Goal: Transaction & Acquisition: Register for event/course

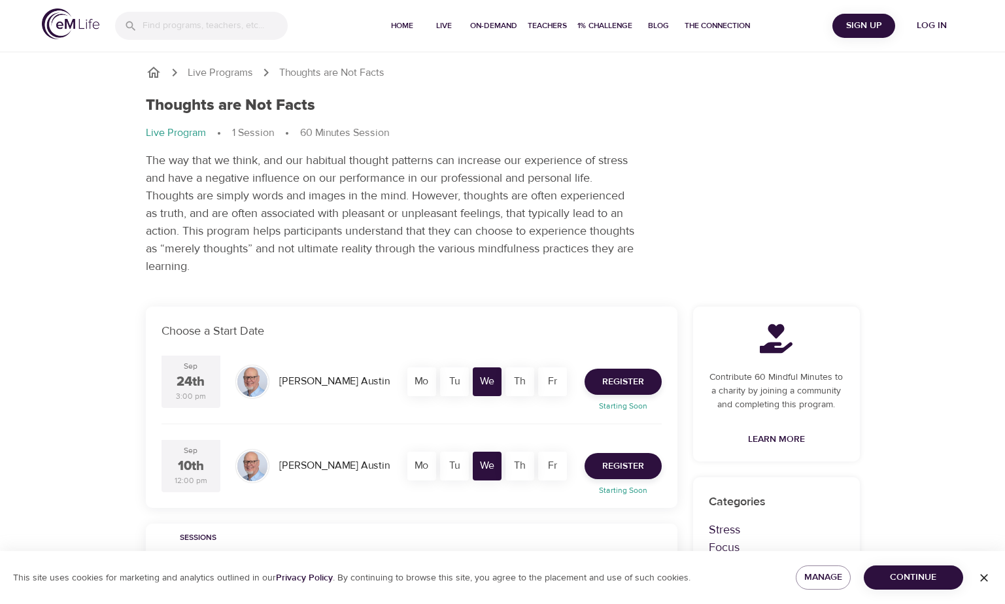
click at [468, 477] on div "Tu" at bounding box center [454, 466] width 29 height 29
click at [490, 471] on div "We" at bounding box center [487, 466] width 29 height 29
click at [628, 464] on span "Register" at bounding box center [623, 466] width 42 height 16
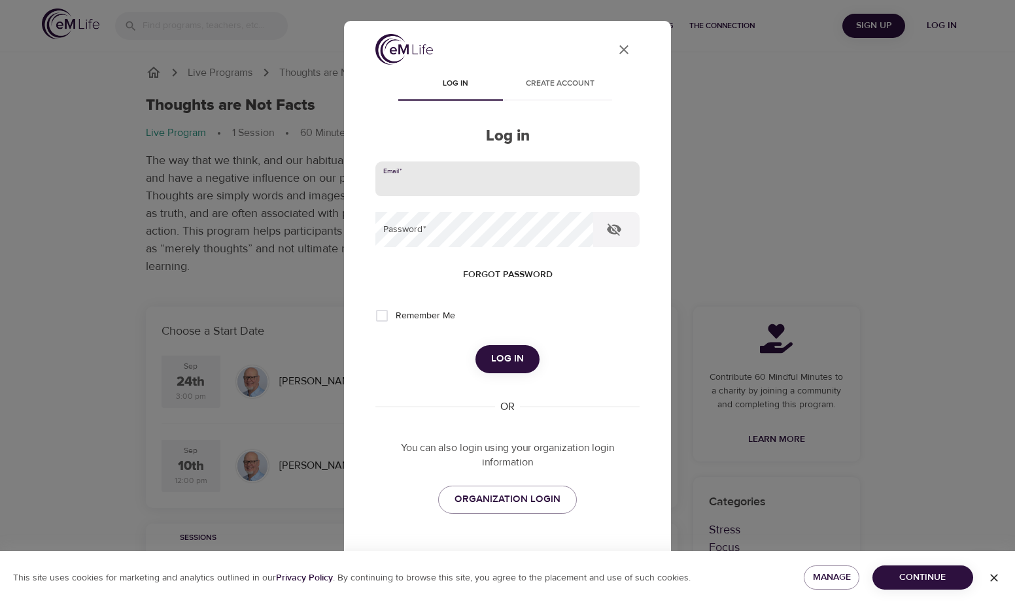
click at [422, 179] on input "email" at bounding box center [507, 179] width 264 height 35
type input "[EMAIL_ADDRESS][DOMAIN_NAME]"
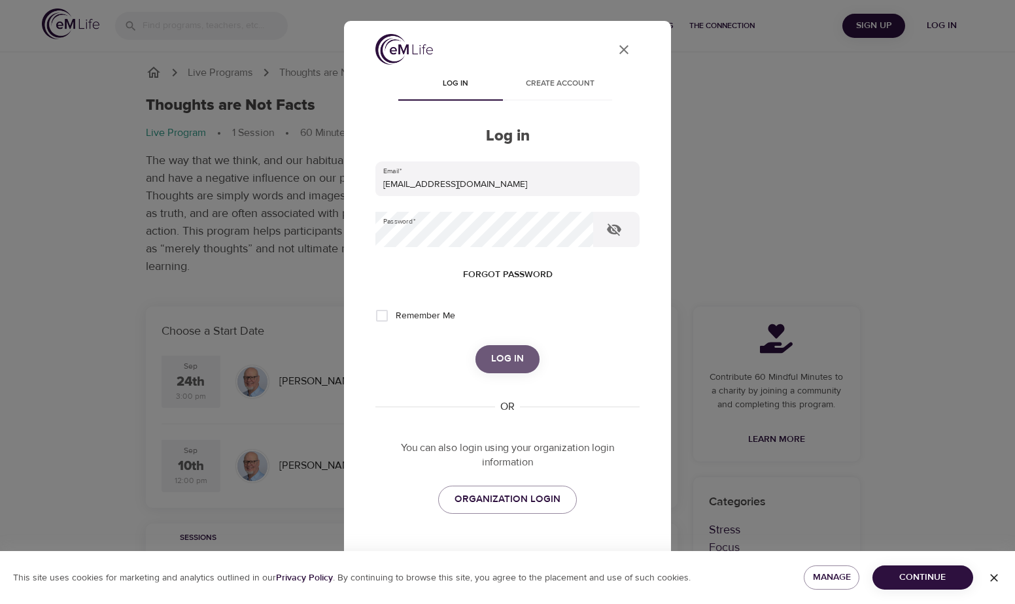
click at [507, 364] on span "Log in" at bounding box center [507, 358] width 33 height 17
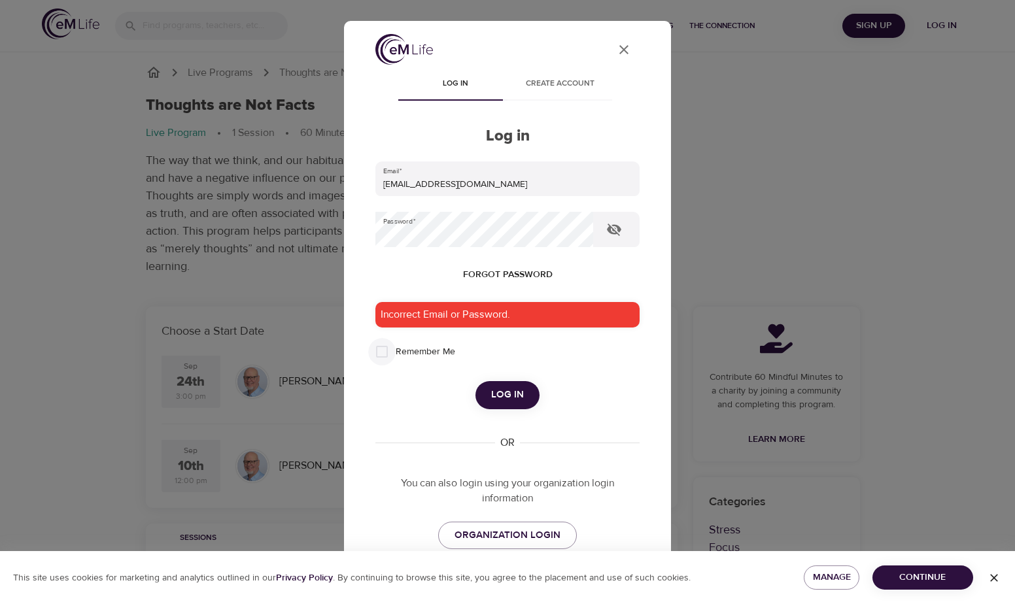
click at [379, 348] on input "Remember Me" at bounding box center [381, 351] width 27 height 27
checkbox input "true"
click at [615, 227] on icon "button" at bounding box center [614, 230] width 16 height 16
click at [271, 227] on div "User Profile Log in Create account Log in Email   * [EMAIL_ADDRESS][DOMAIN_NAME…" at bounding box center [507, 302] width 1015 height 604
click at [513, 388] on span "Log in" at bounding box center [507, 394] width 33 height 17
